Goal: Task Accomplishment & Management: Manage account settings

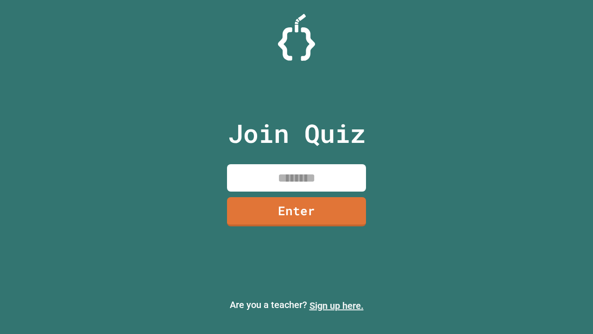
click at [337, 305] on link "Sign up here." at bounding box center [337, 305] width 54 height 11
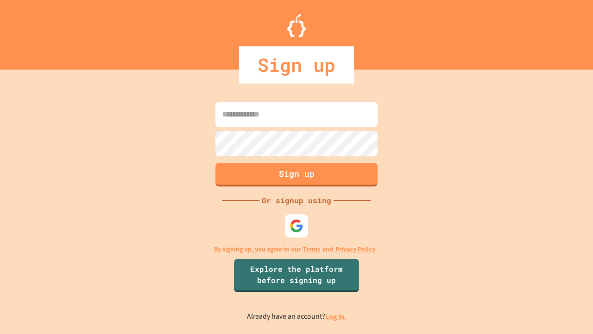
click at [337, 316] on link "Log in." at bounding box center [335, 317] width 21 height 10
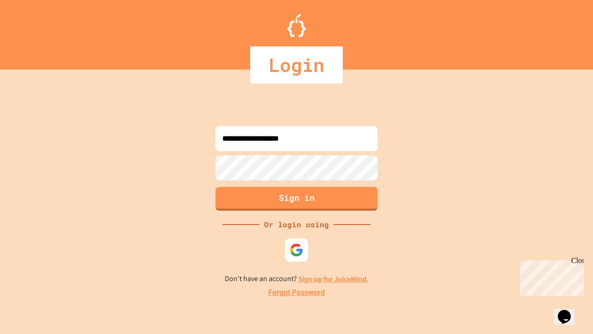
type input "**********"
